Goal: Information Seeking & Learning: Learn about a topic

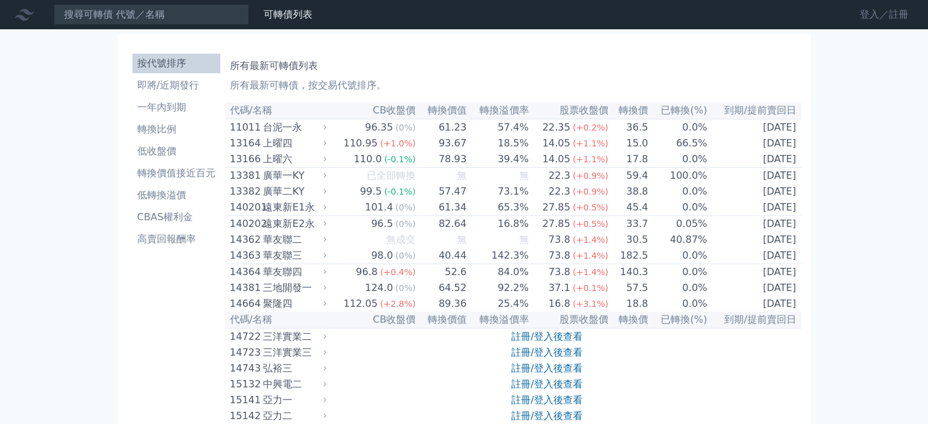
click at [877, 10] on link "登入／註冊" at bounding box center [884, 15] width 68 height 20
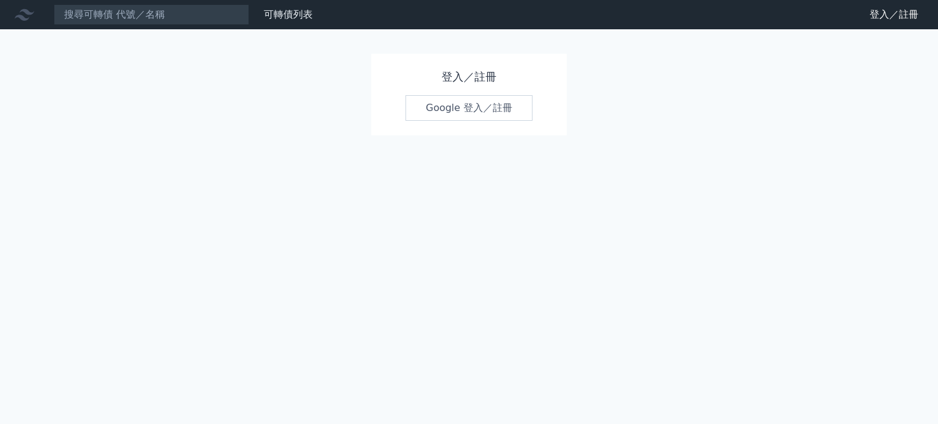
click at [478, 115] on link "Google 登入／註冊" at bounding box center [468, 108] width 127 height 26
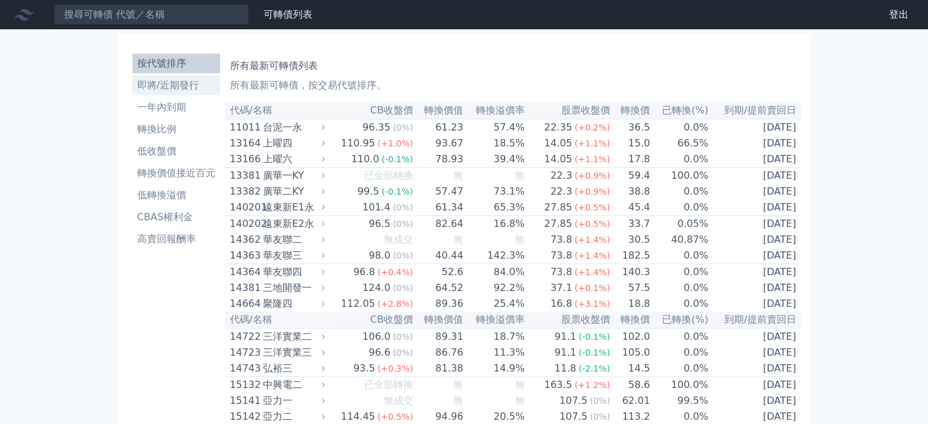
click at [197, 79] on li "即將/近期發行" at bounding box center [176, 85] width 88 height 15
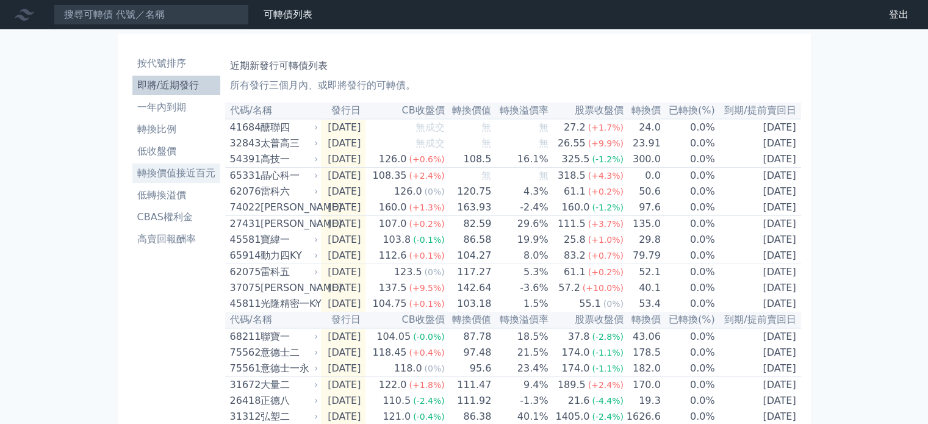
click at [168, 175] on li "轉換價值接近百元" at bounding box center [176, 173] width 88 height 15
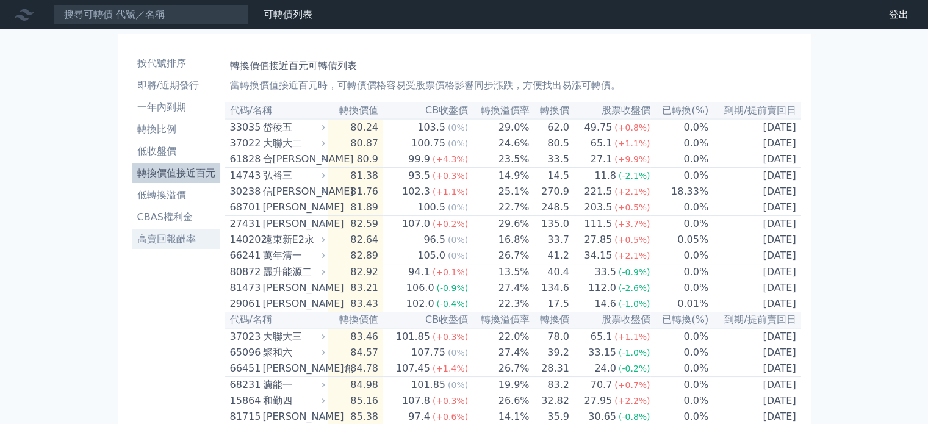
click at [170, 245] on li "高賣回報酬率" at bounding box center [176, 239] width 88 height 15
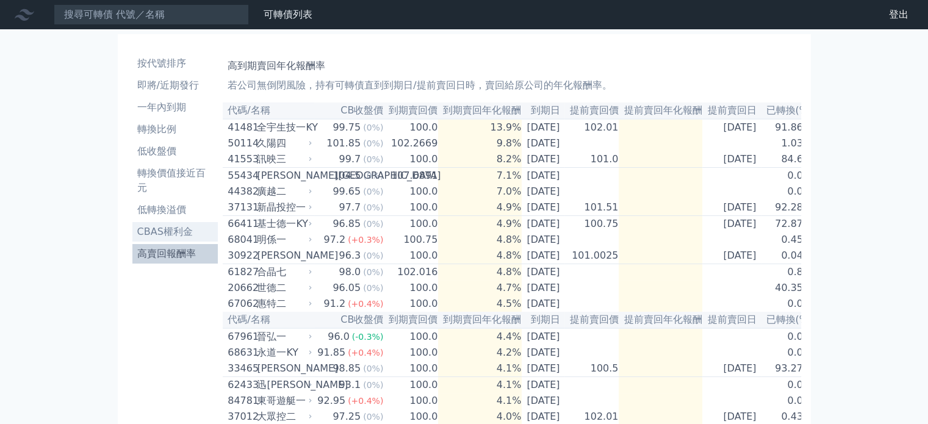
click at [161, 236] on li "CBAS權利金" at bounding box center [175, 232] width 86 height 15
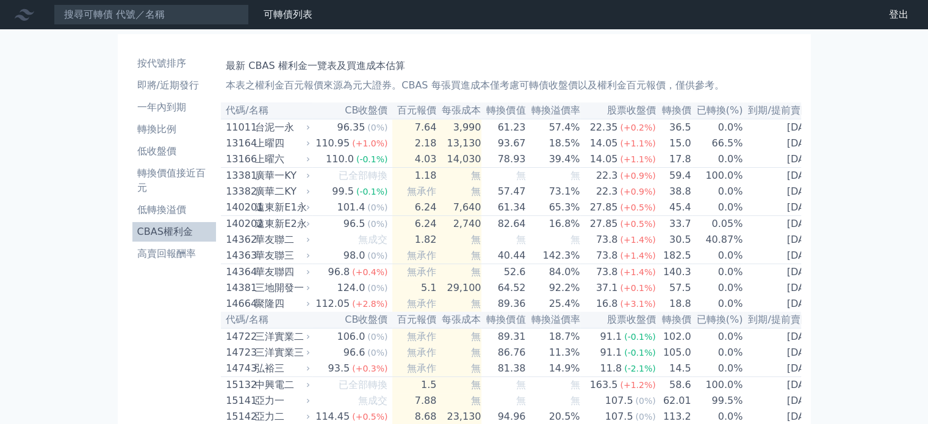
click at [173, 212] on li "低轉換溢價" at bounding box center [174, 210] width 84 height 15
click at [173, 205] on li "低轉換溢價" at bounding box center [174, 210] width 84 height 15
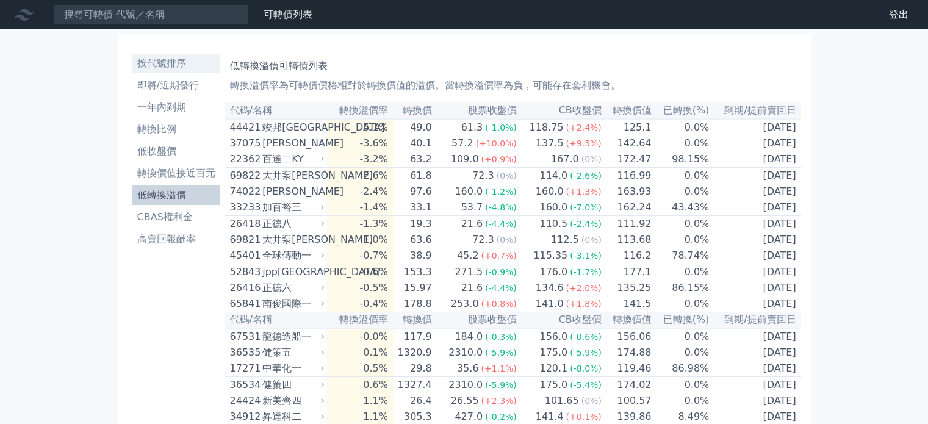
click at [157, 63] on li "按代號排序" at bounding box center [176, 63] width 88 height 15
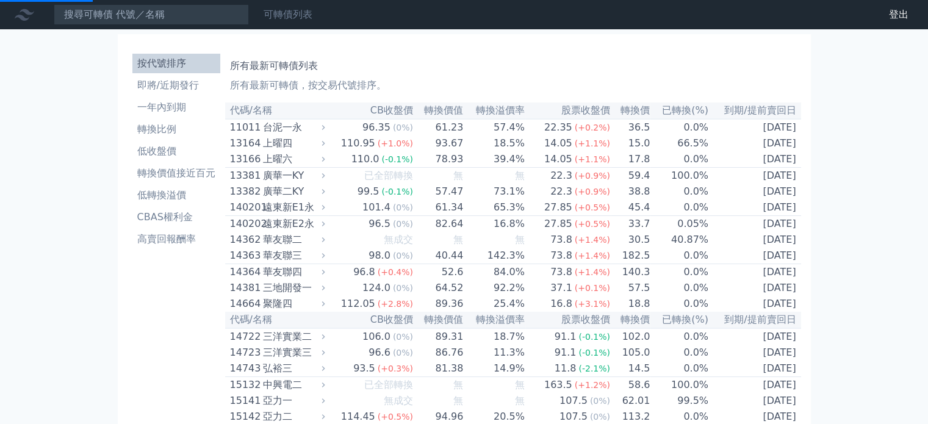
click at [293, 18] on link "可轉債列表" at bounding box center [288, 15] width 49 height 12
click at [288, 9] on link "可轉債列表" at bounding box center [288, 15] width 49 height 12
click at [284, 21] on div "可轉債列表" at bounding box center [288, 14] width 59 height 15
click at [168, 92] on li "即將/近期發行" at bounding box center [176, 85] width 88 height 15
